Goal: Check status: Check status

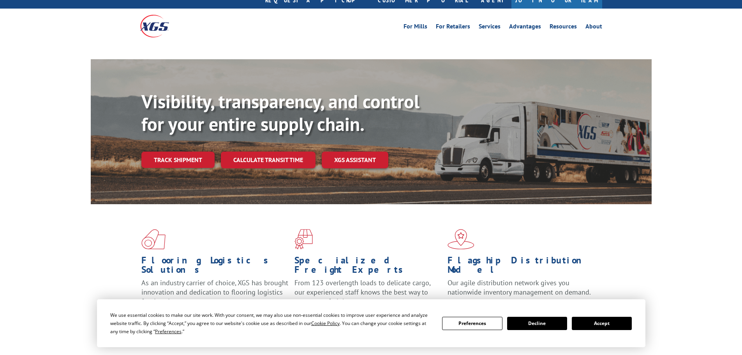
scroll to position [39, 0]
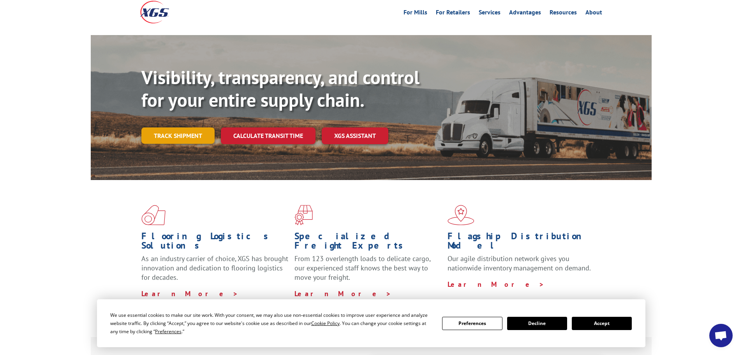
click at [173, 127] on link "Track shipment" at bounding box center [177, 135] width 73 height 16
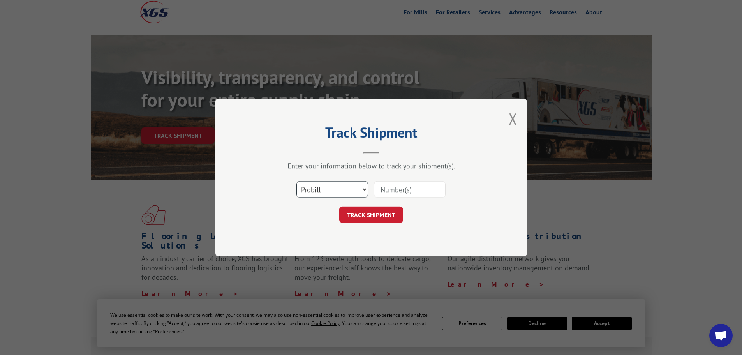
click at [344, 191] on select "Select category... Probill BOL PO" at bounding box center [332, 189] width 72 height 16
select select "po"
click at [296, 181] on select "Select category... Probill BOL PO" at bounding box center [332, 189] width 72 height 16
click at [337, 189] on select "Select category... Probill BOL PO" at bounding box center [332, 189] width 72 height 16
click at [407, 193] on input at bounding box center [410, 189] width 72 height 16
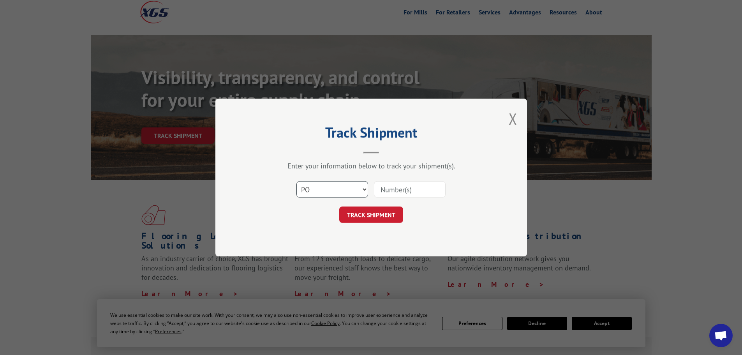
click at [347, 187] on select "Select category... Probill BOL PO" at bounding box center [332, 189] width 72 height 16
select select
click at [296, 181] on select "Select category... Probill BOL PO" at bounding box center [332, 189] width 72 height 16
drag, startPoint x: 383, startPoint y: 187, endPoint x: 414, endPoint y: 169, distance: 35.8
click at [413, 169] on div "Enter your information below to track your shipment(s). Select category... Prob…" at bounding box center [371, 192] width 234 height 62
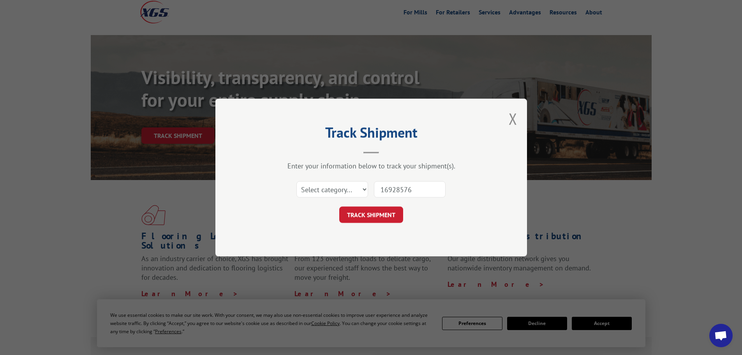
type input "16928576"
click at [322, 185] on select "Select category... Probill BOL PO" at bounding box center [332, 189] width 72 height 16
select select "po"
click at [296, 181] on select "Select category... Probill BOL PO" at bounding box center [332, 189] width 72 height 16
click at [372, 214] on button "TRACK SHIPMENT" at bounding box center [371, 214] width 64 height 16
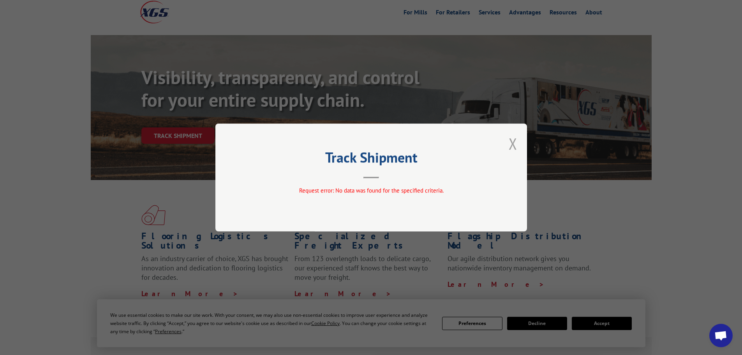
click at [510, 143] on button "Close modal" at bounding box center [513, 143] width 9 height 21
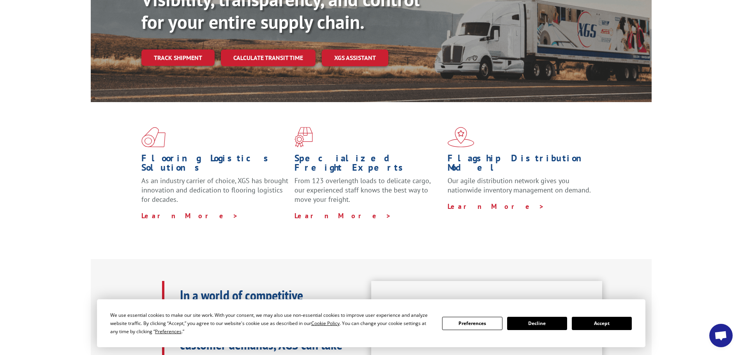
scroll to position [0, 0]
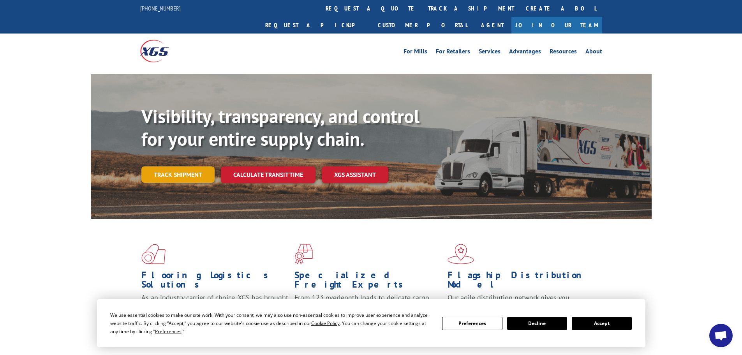
click at [192, 166] on link "Track shipment" at bounding box center [177, 174] width 73 height 16
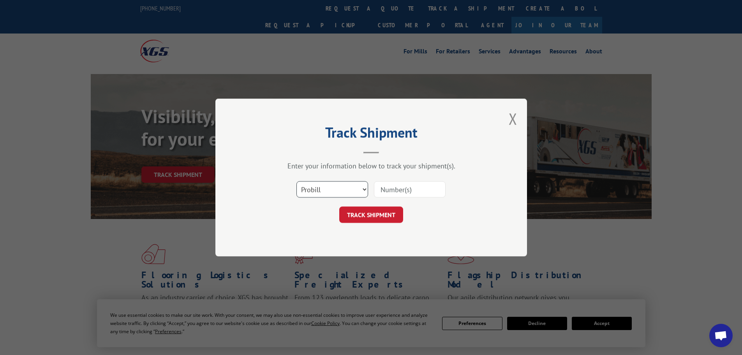
click at [322, 187] on select "Select category... Probill BOL PO" at bounding box center [332, 189] width 72 height 16
click at [396, 187] on input at bounding box center [410, 189] width 72 height 16
type input "169275"
click button "TRACK SHIPMENT" at bounding box center [371, 214] width 64 height 16
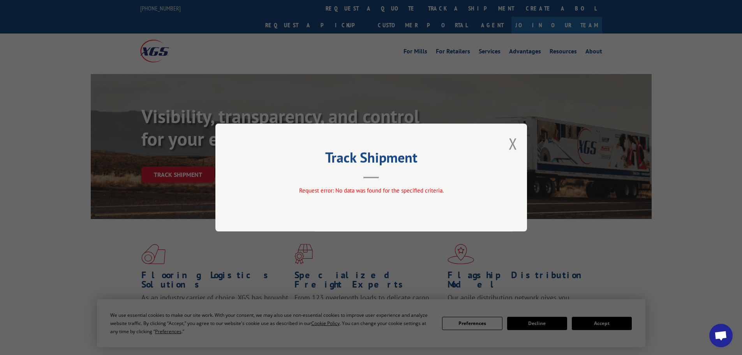
click at [517, 145] on div "Track Shipment Request error: No data was found for the specified criteria." at bounding box center [371, 177] width 312 height 108
click at [516, 145] on button "Close modal" at bounding box center [513, 143] width 9 height 21
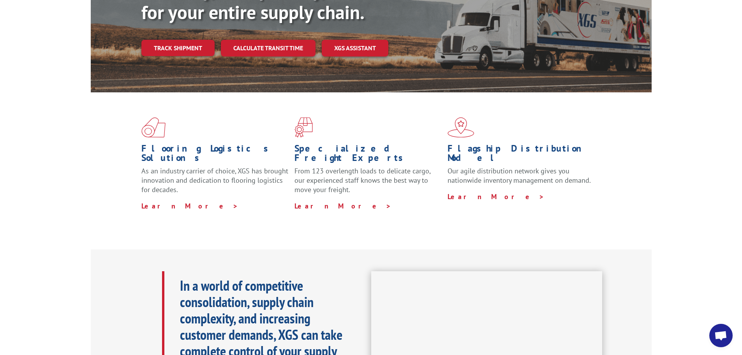
scroll to position [78, 0]
